Goal: Task Accomplishment & Management: Use online tool/utility

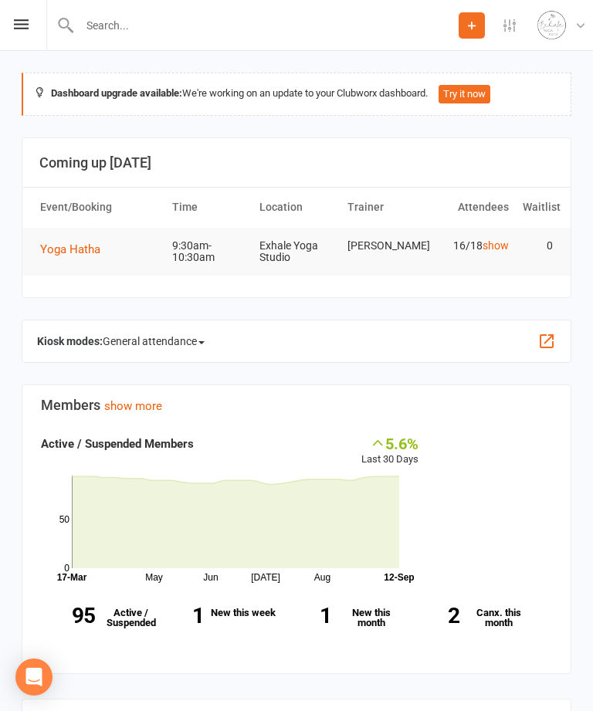
click at [7, 24] on div "Prospect Member Non-attending contact Class / event Appointment Task Membership…" at bounding box center [296, 25] width 593 height 51
click at [21, 19] on icon at bounding box center [21, 24] width 15 height 10
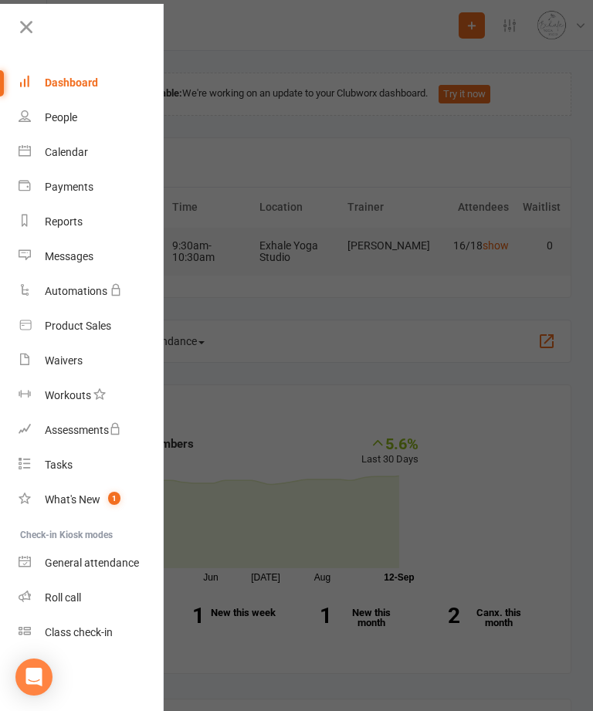
click at [87, 148] on div "Calendar" at bounding box center [66, 152] width 43 height 12
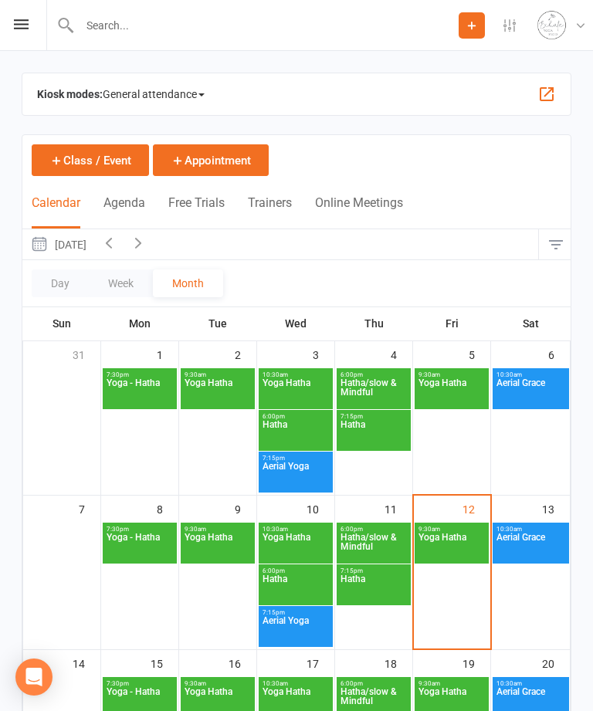
click at [448, 513] on span "Yoga Hatha" at bounding box center [452, 547] width 68 height 28
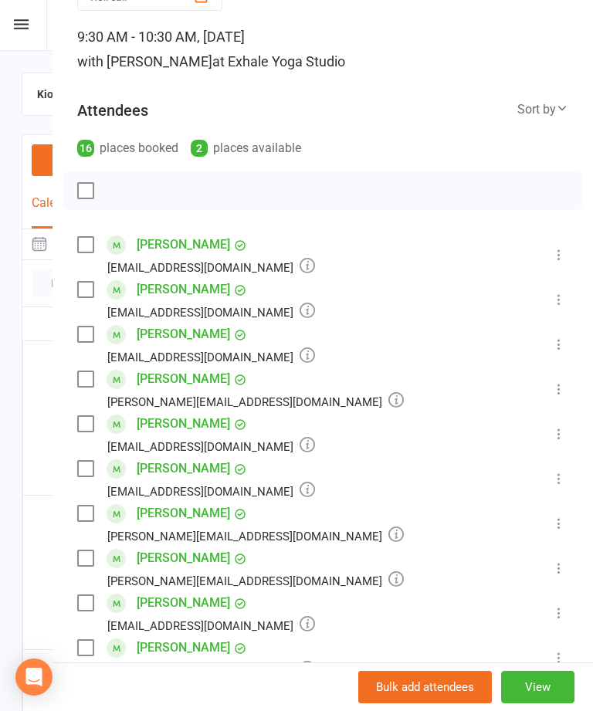
scroll to position [28, 0]
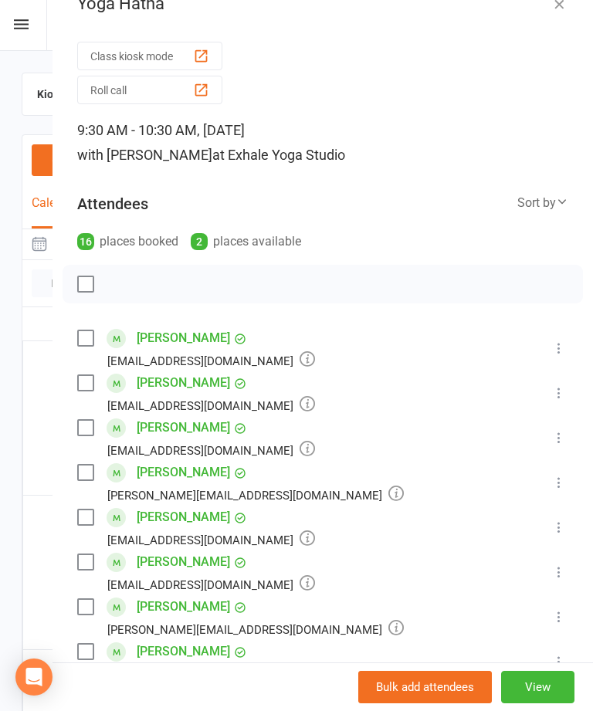
click at [196, 58] on div "button" at bounding box center [201, 56] width 16 height 16
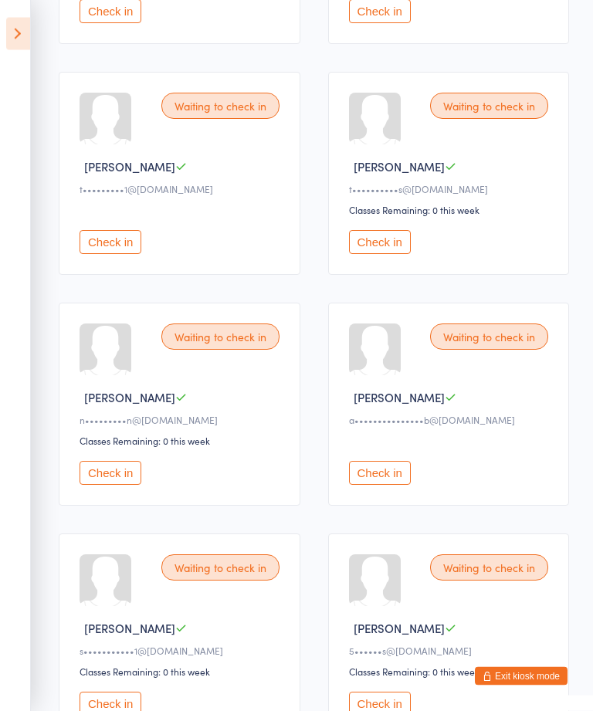
scroll to position [645, 0]
click at [388, 255] on button "Check in" at bounding box center [380, 243] width 62 height 24
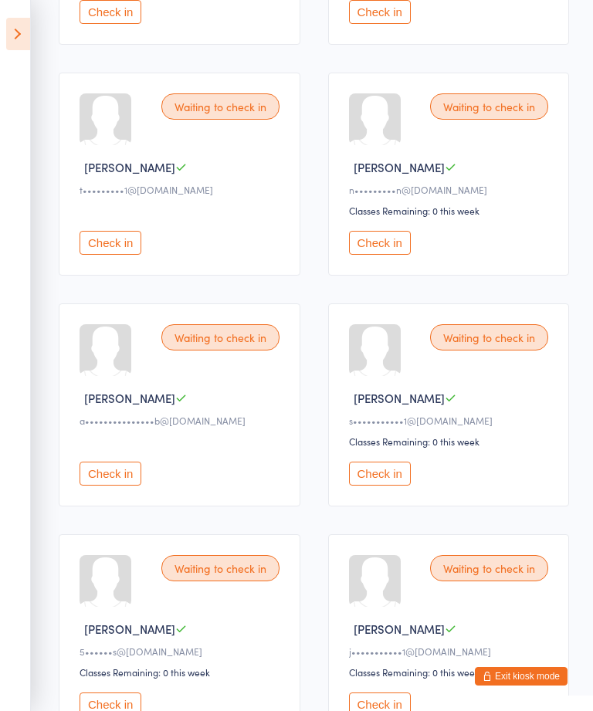
click at [381, 486] on button "Check in" at bounding box center [380, 474] width 62 height 24
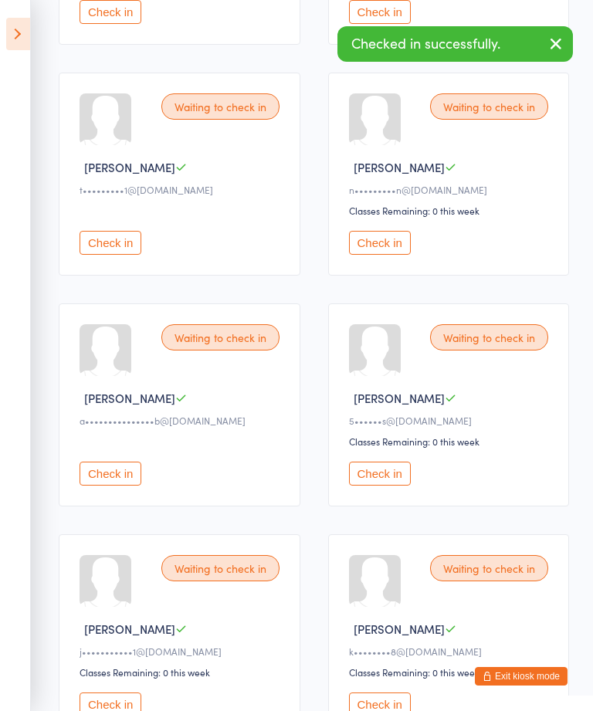
click at [120, 486] on button "Check in" at bounding box center [111, 474] width 62 height 24
click at [382, 486] on button "Check in" at bounding box center [380, 474] width 62 height 24
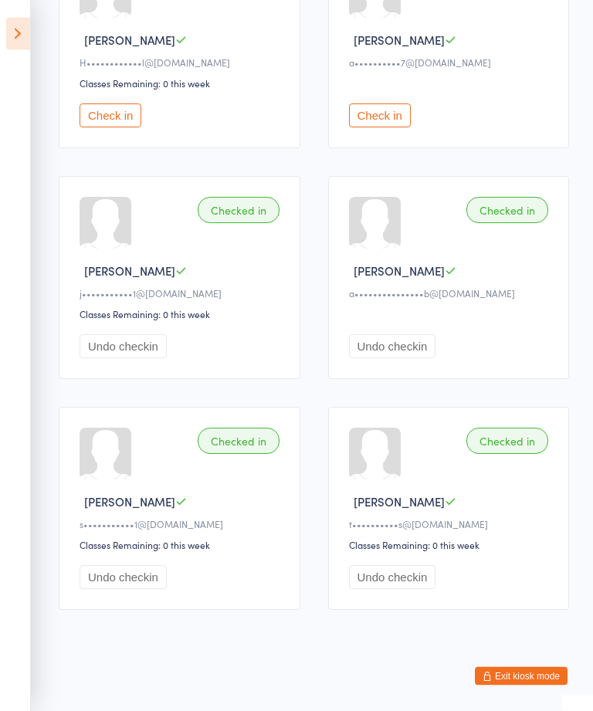
scroll to position [1470, 0]
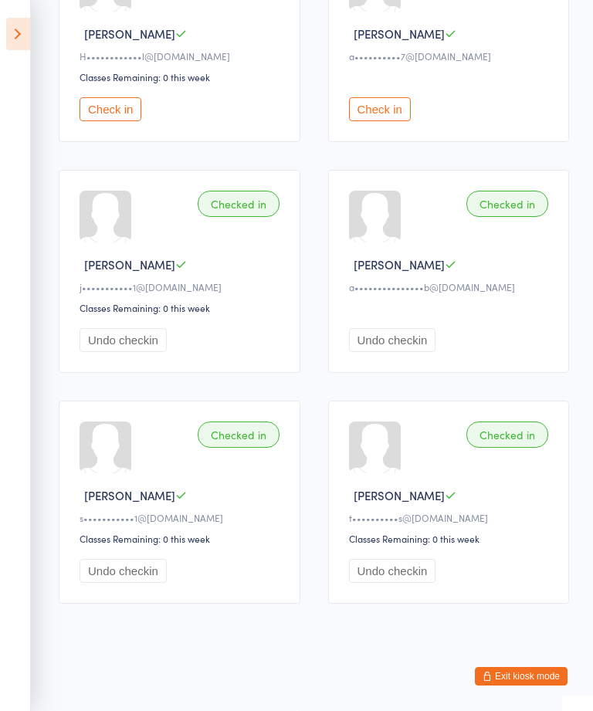
click at [405, 583] on button "Undo checkin" at bounding box center [392, 571] width 87 height 24
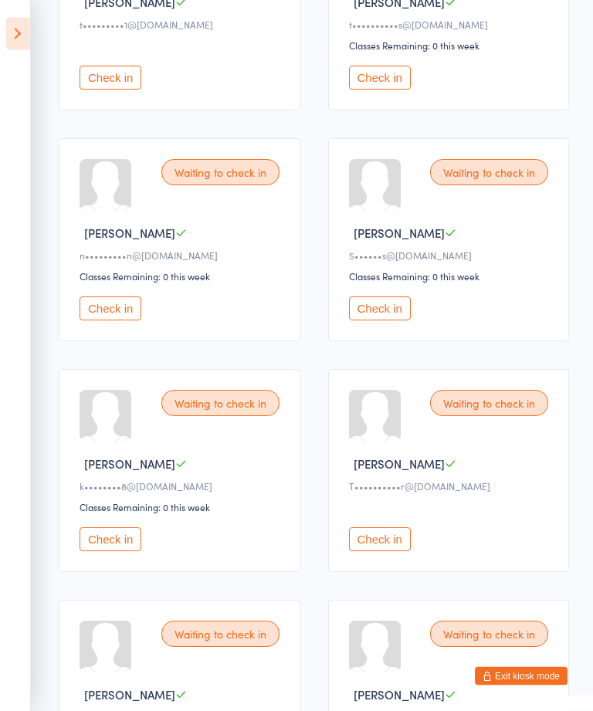
scroll to position [797, 0]
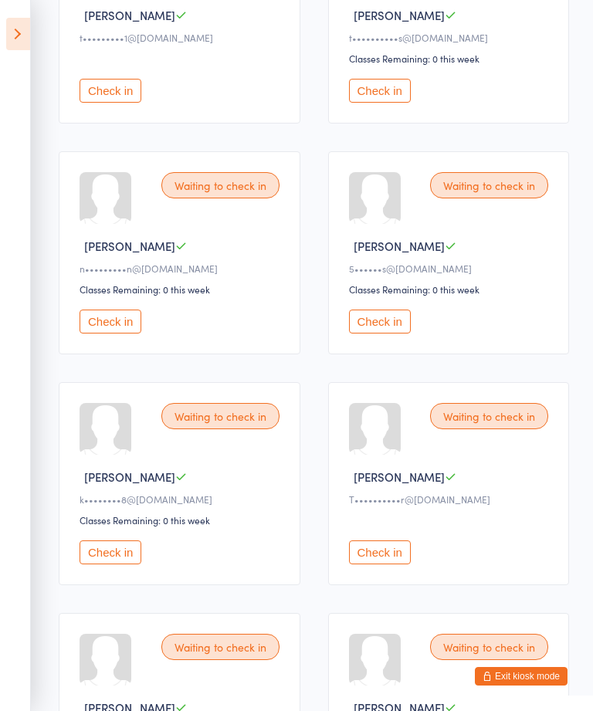
click at [124, 334] on button "Check in" at bounding box center [111, 322] width 62 height 24
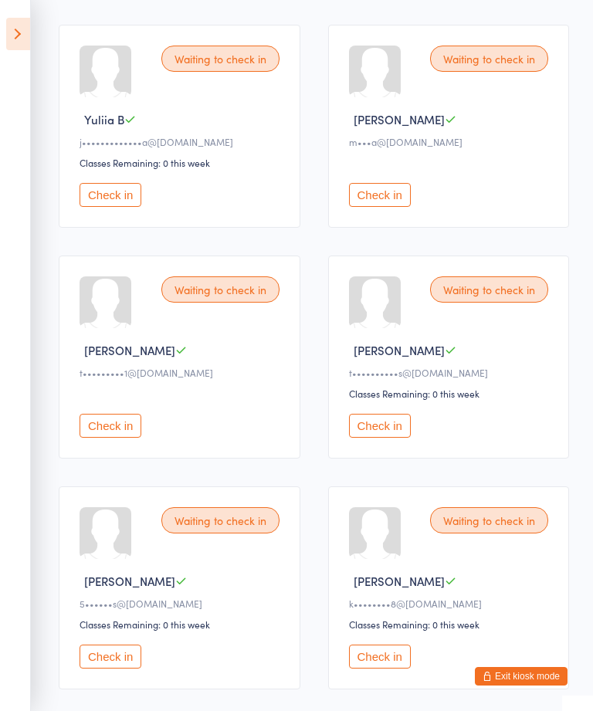
scroll to position [463, 0]
click at [373, 206] on button "Check in" at bounding box center [380, 194] width 62 height 24
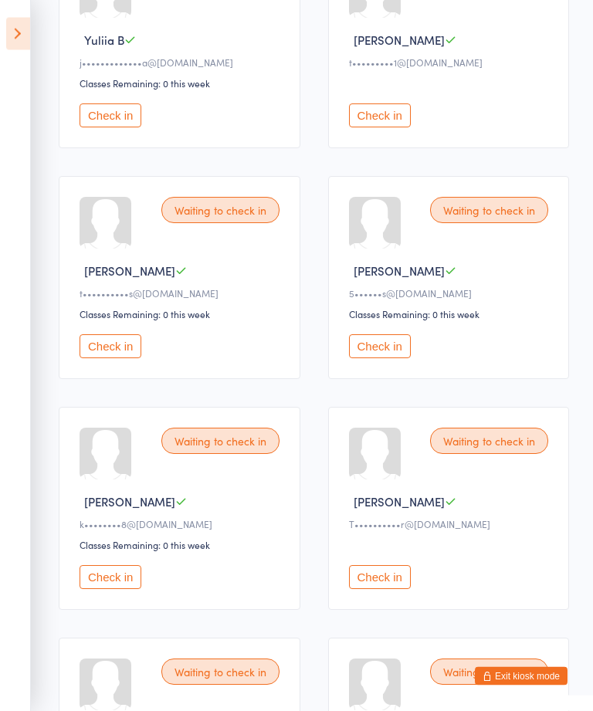
click at [387, 590] on button "Check in" at bounding box center [380, 578] width 62 height 24
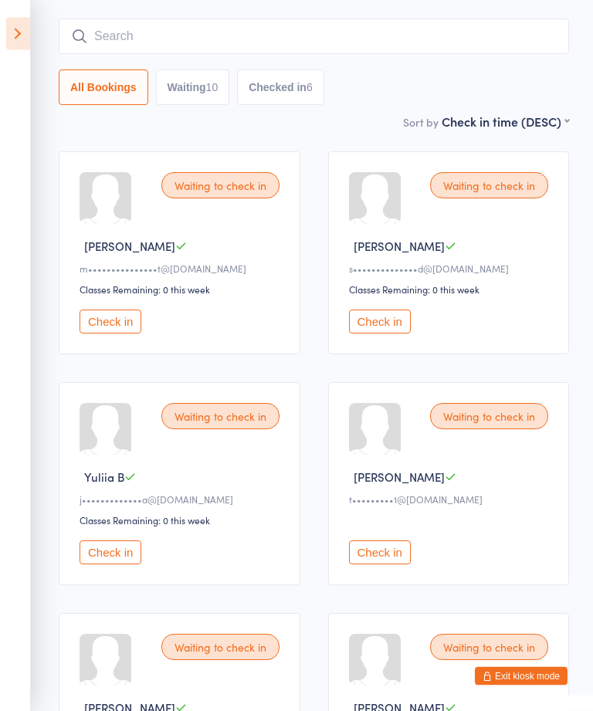
scroll to position [0, 0]
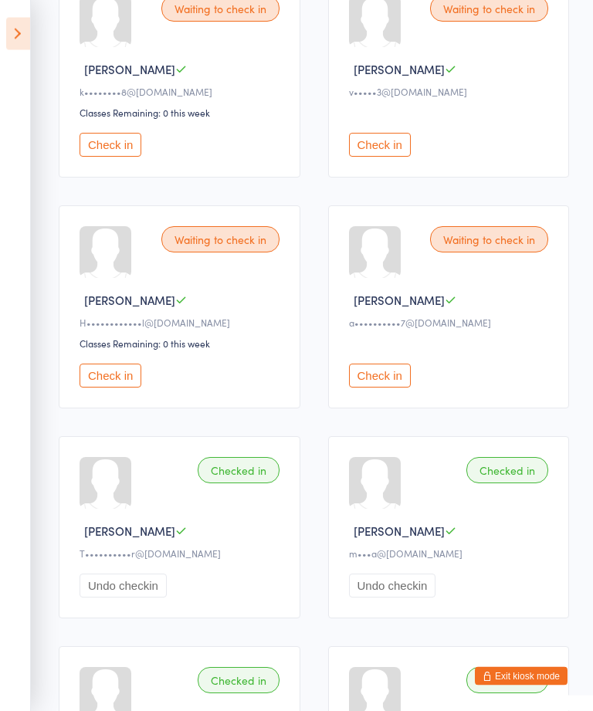
click at [134, 388] on button "Check in" at bounding box center [111, 377] width 62 height 24
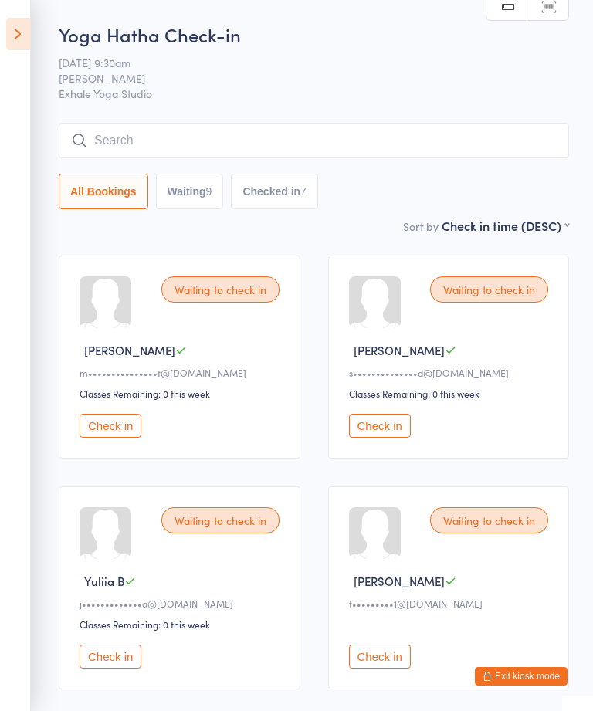
click at [534, 680] on button "Exit kiosk mode" at bounding box center [521, 676] width 93 height 19
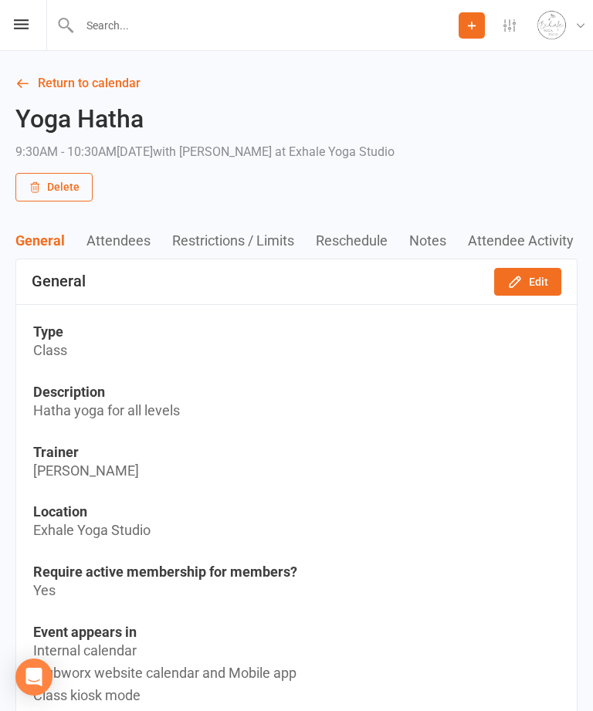
click at [23, 26] on icon at bounding box center [21, 24] width 15 height 10
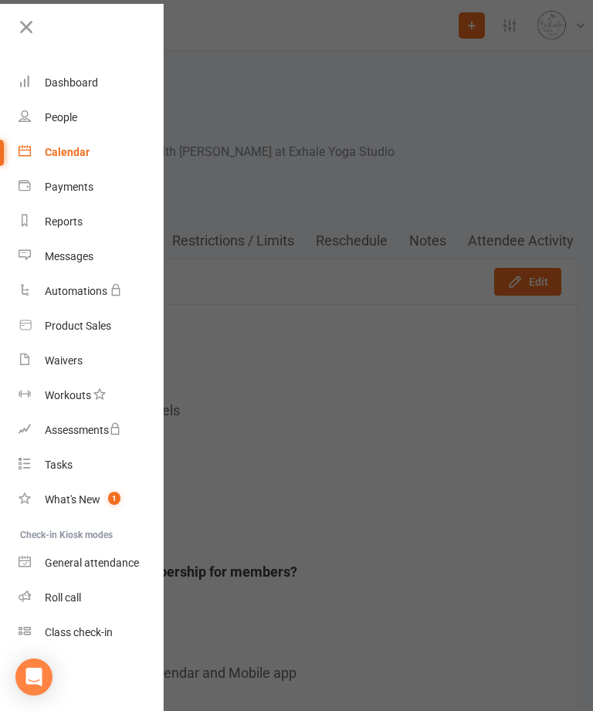
click at [87, 158] on link "Calendar" at bounding box center [92, 152] width 146 height 35
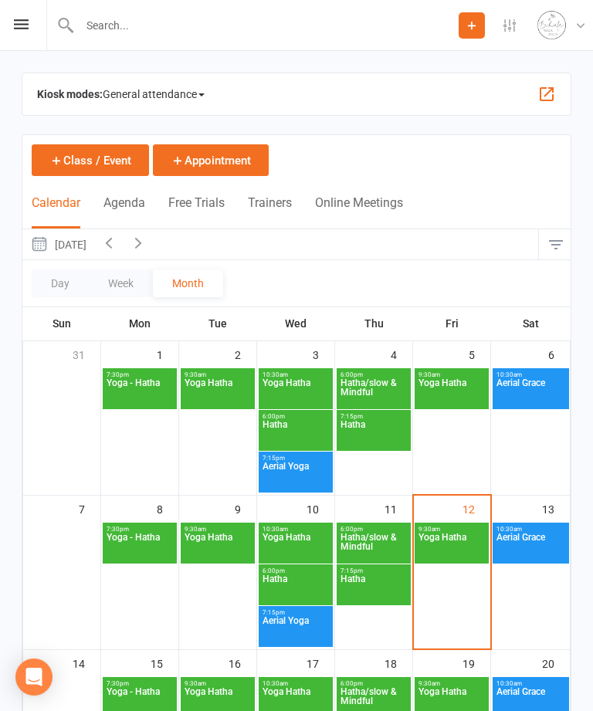
click at [464, 540] on span "Yoga Hatha" at bounding box center [452, 547] width 68 height 28
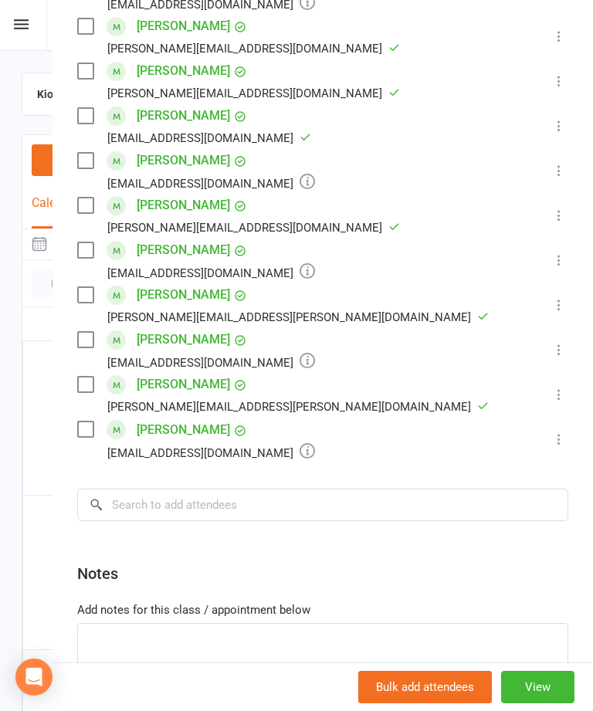
scroll to position [605, 0]
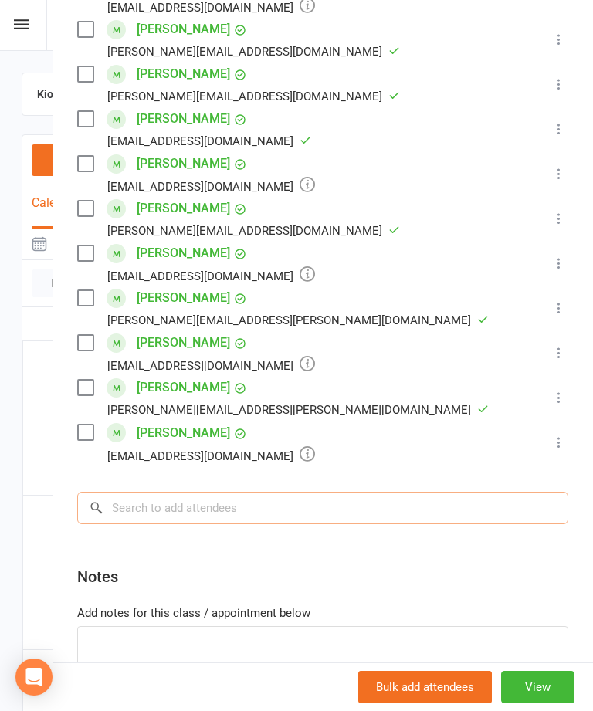
click at [434, 508] on input "search" at bounding box center [322, 508] width 491 height 32
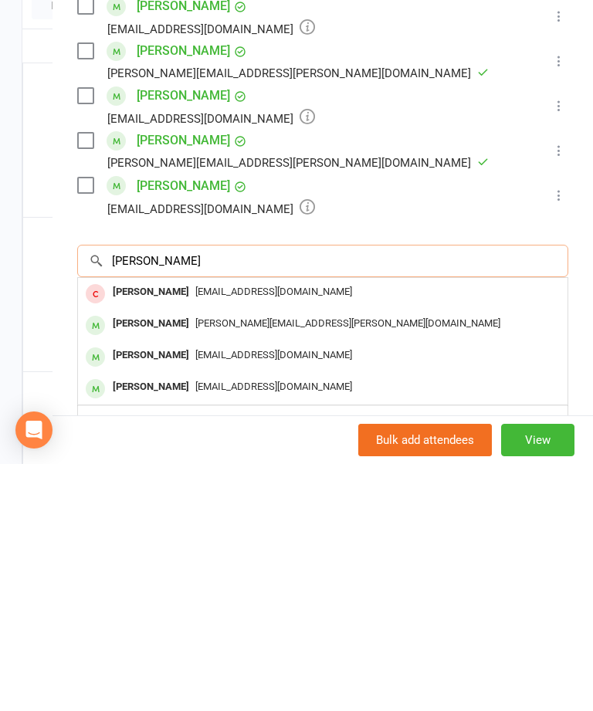
type input "Sara"
click at [263, 560] on div "Sarah.kiernan@hotmail.co.uk" at bounding box center [322, 571] width 477 height 22
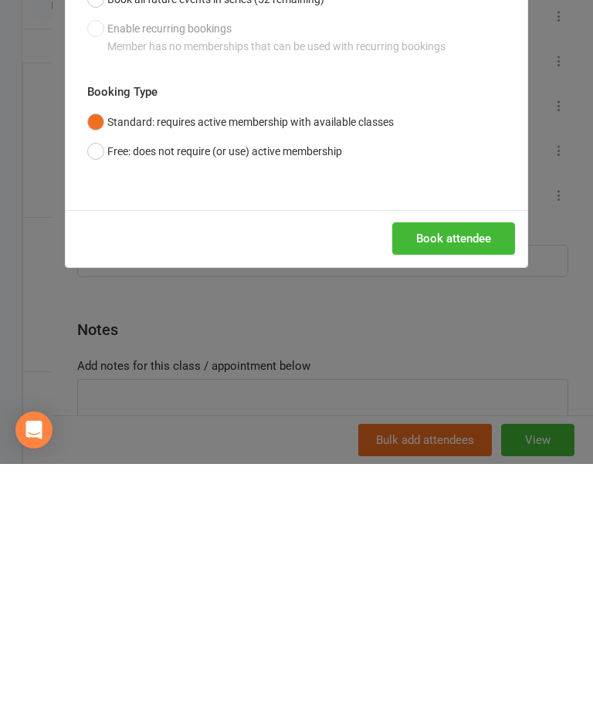
scroll to position [279, 0]
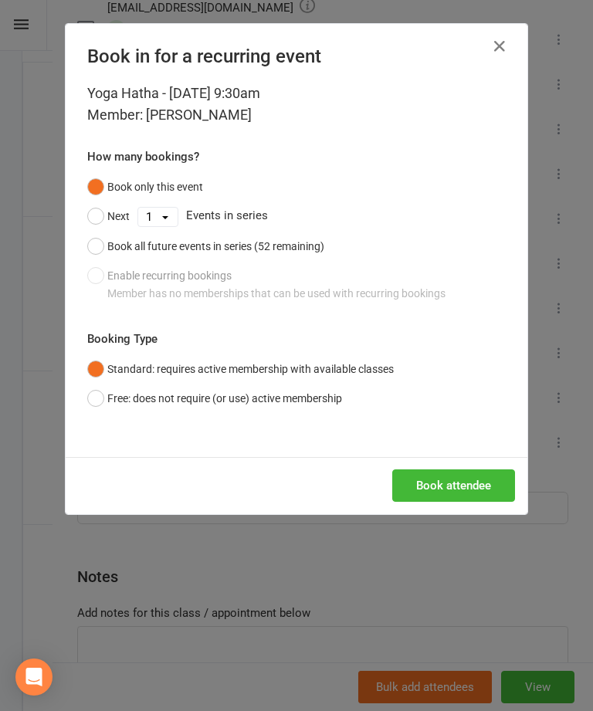
click at [94, 251] on button "Book all future events in series (52 remaining)" at bounding box center [205, 246] width 237 height 29
click at [500, 494] on button "Book attendee" at bounding box center [453, 486] width 123 height 32
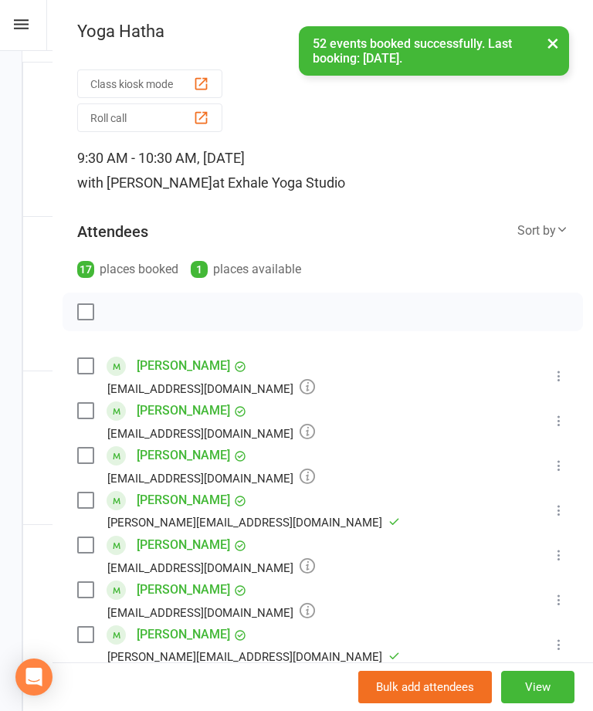
scroll to position [0, 0]
click at [559, 43] on button "×" at bounding box center [553, 42] width 28 height 33
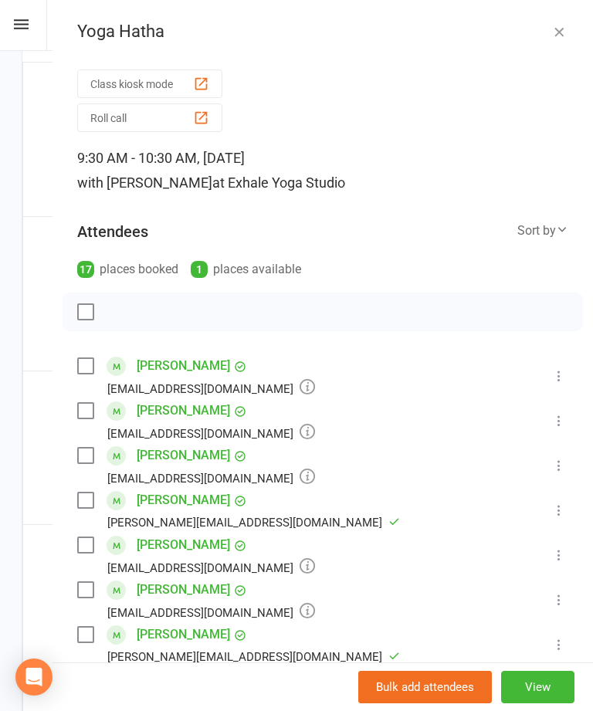
click at [558, 36] on icon "button" at bounding box center [558, 31] width 15 height 15
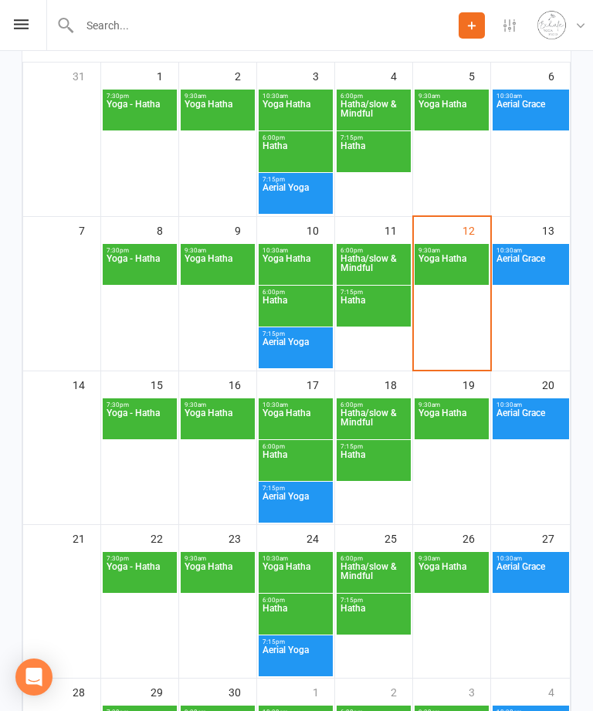
click at [461, 273] on span "Yoga Hatha" at bounding box center [452, 268] width 68 height 28
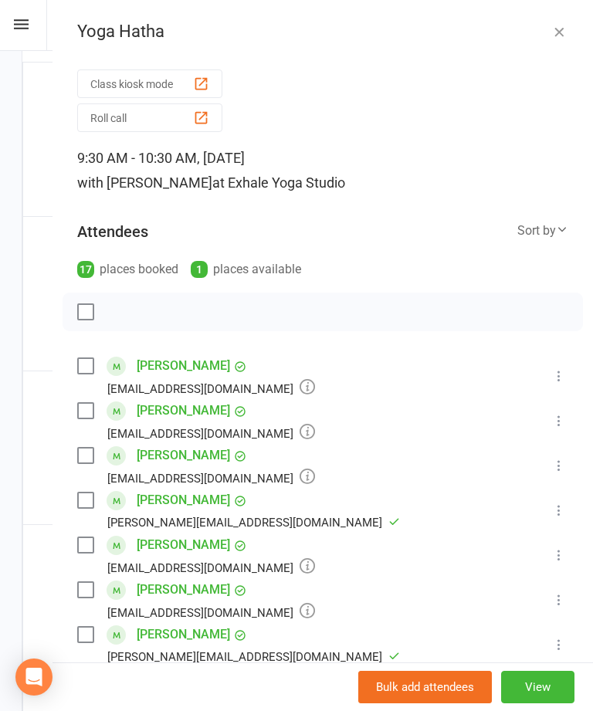
click at [204, 78] on div "button" at bounding box center [201, 84] width 16 height 16
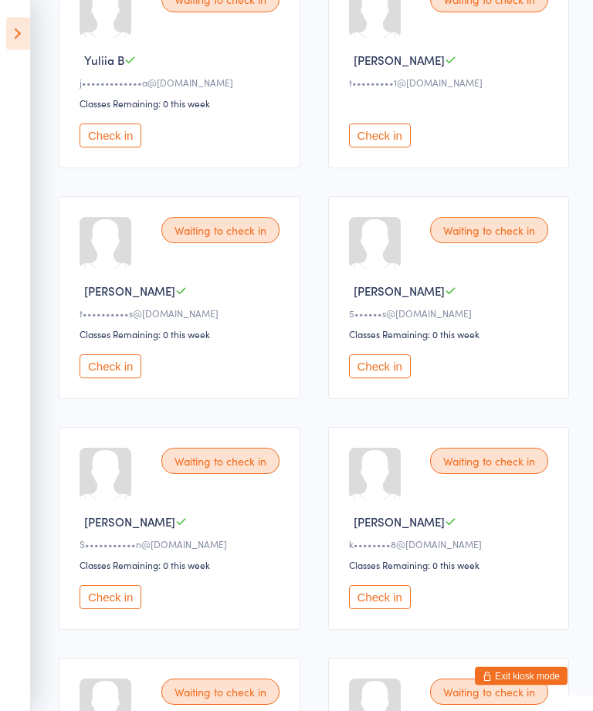
scroll to position [521, 0]
click at [113, 609] on button "Check in" at bounding box center [111, 597] width 62 height 24
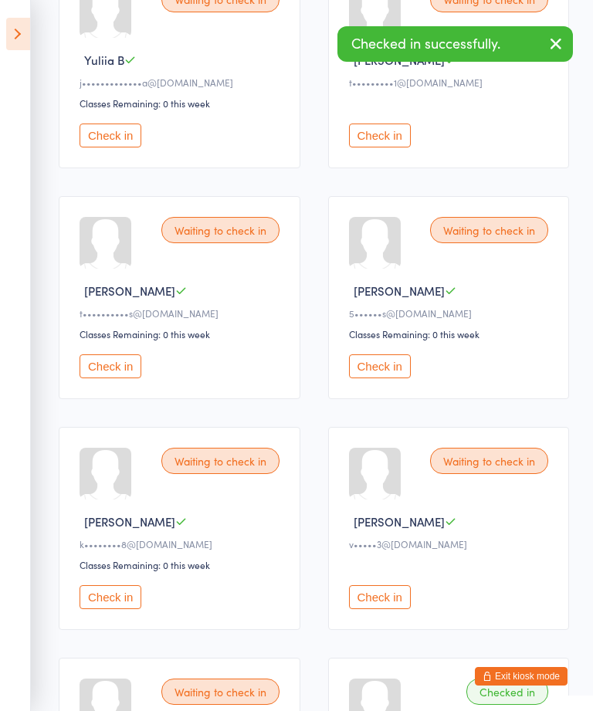
click at [114, 148] on button "Check in" at bounding box center [111, 136] width 62 height 24
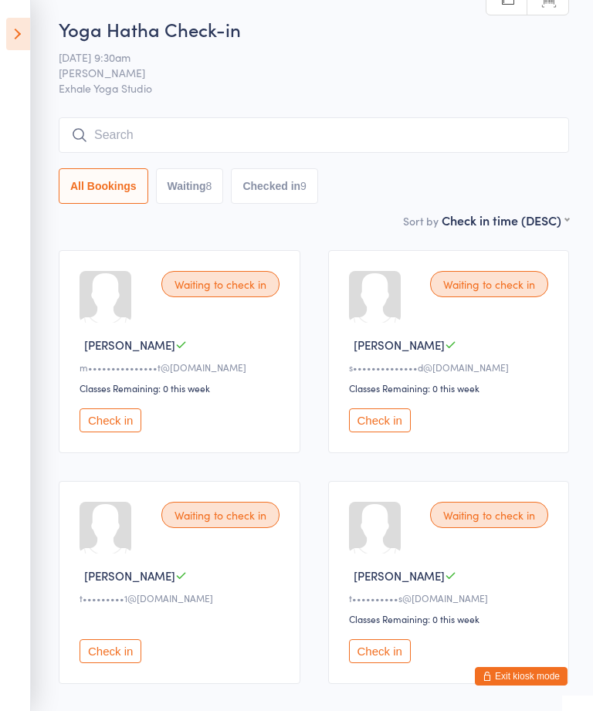
scroll to position [8, 0]
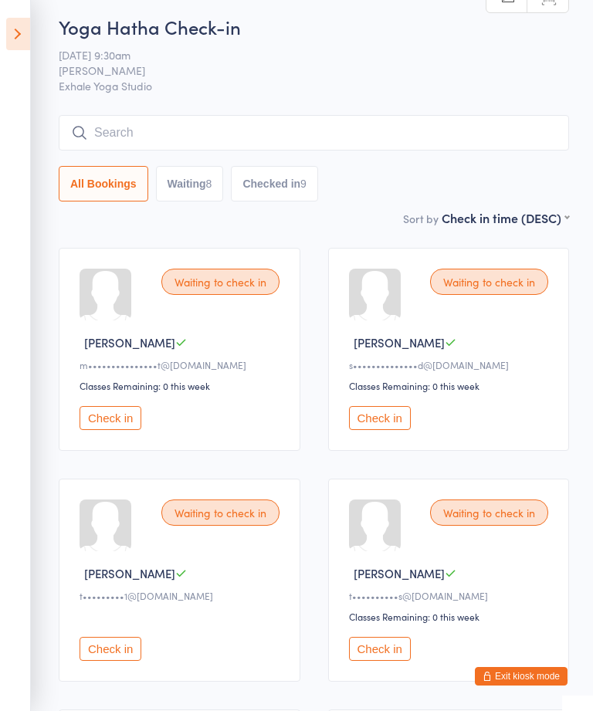
click at [388, 661] on button "Check in" at bounding box center [380, 649] width 62 height 24
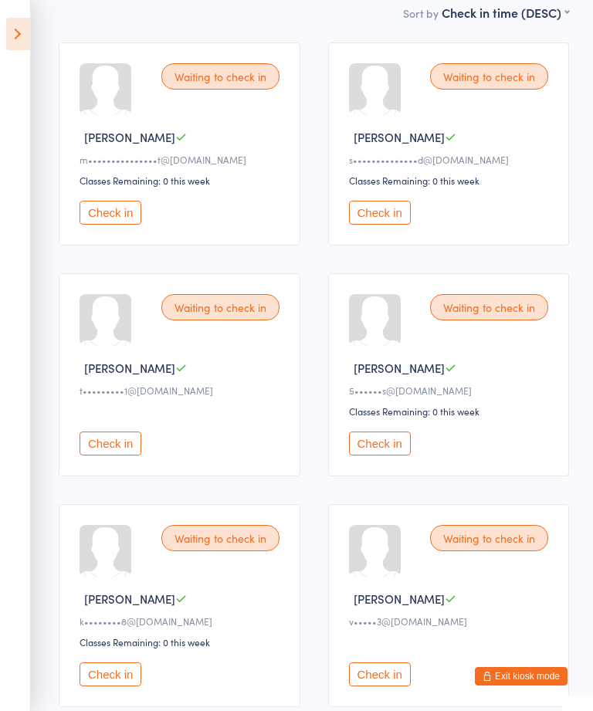
scroll to position [212, 0]
click at [115, 456] on button "Check in" at bounding box center [111, 444] width 62 height 24
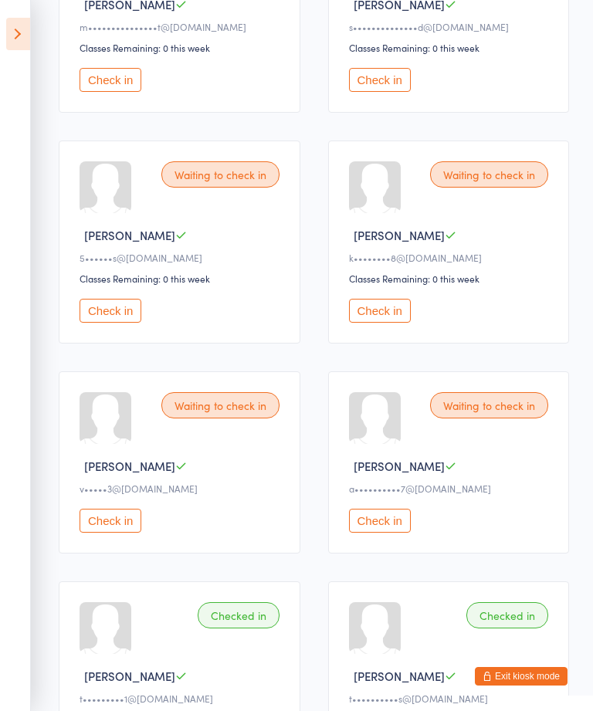
scroll to position [345, 0]
click at [386, 324] on button "Check in" at bounding box center [380, 312] width 62 height 24
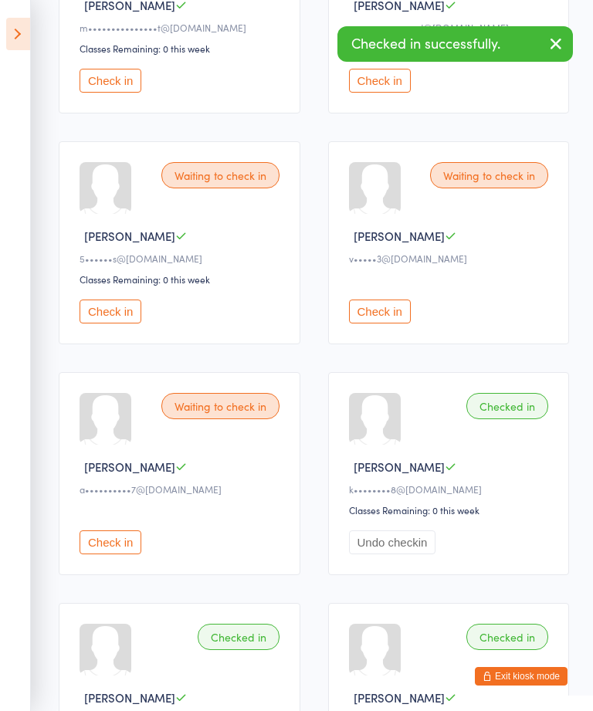
click at [114, 554] on button "Check in" at bounding box center [111, 543] width 62 height 24
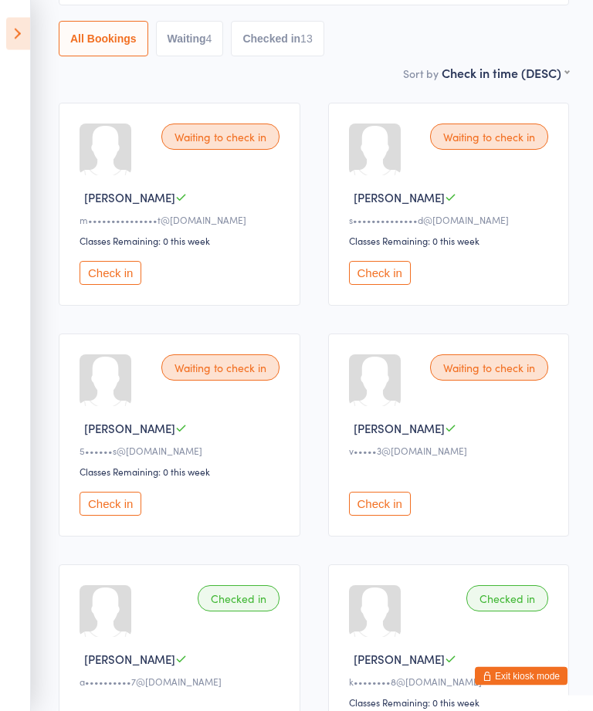
click at [124, 283] on button "Check in" at bounding box center [111, 274] width 62 height 24
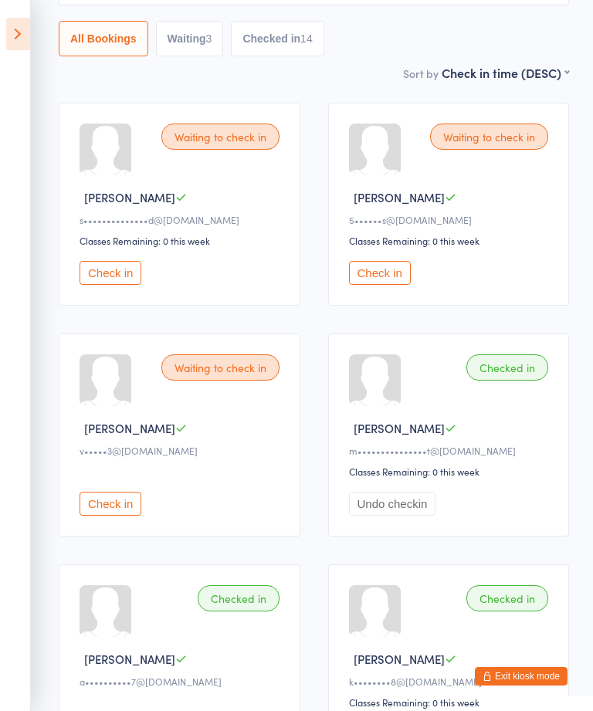
click at [385, 285] on button "Check in" at bounding box center [380, 273] width 62 height 24
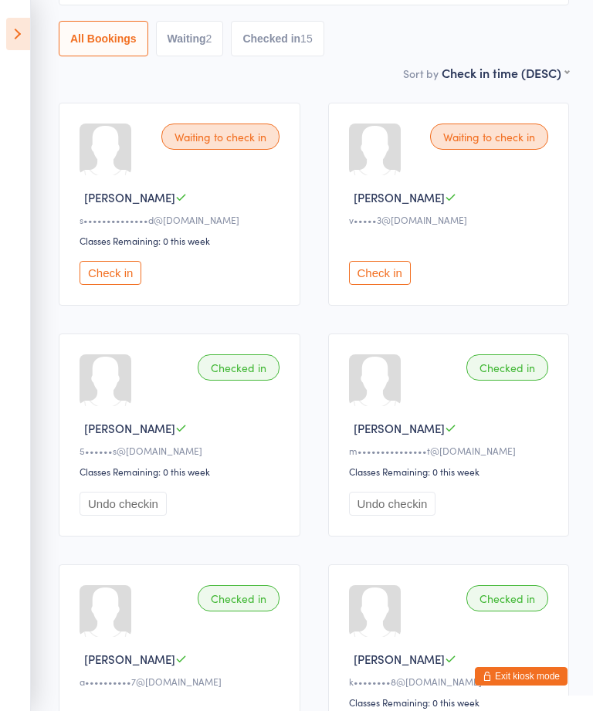
click at [397, 285] on button "Check in" at bounding box center [380, 273] width 62 height 24
